Goal: Information Seeking & Learning: Learn about a topic

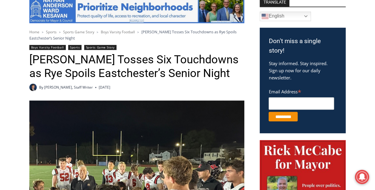
scroll to position [219, 0]
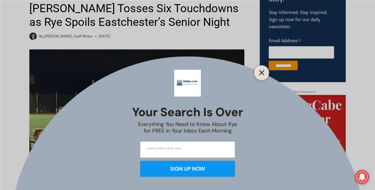
click at [263, 72] on icon "Close" at bounding box center [261, 72] width 5 height 5
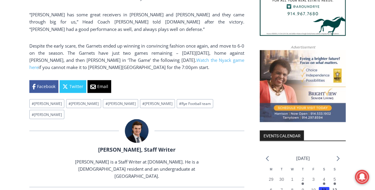
scroll to position [535, 0]
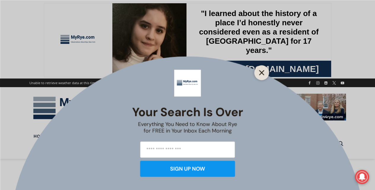
click at [262, 73] on line "Close" at bounding box center [262, 72] width 4 height 4
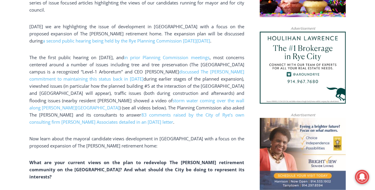
scroll to position [467, 0]
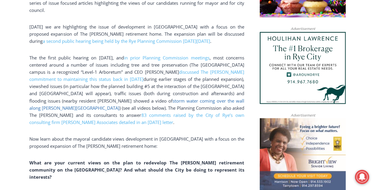
click at [231, 97] on link "storm water coming over the wall along [PERSON_NAME][GEOGRAPHIC_DATA]" at bounding box center [136, 103] width 215 height 13
